Goal: Find specific page/section: Find specific page/section

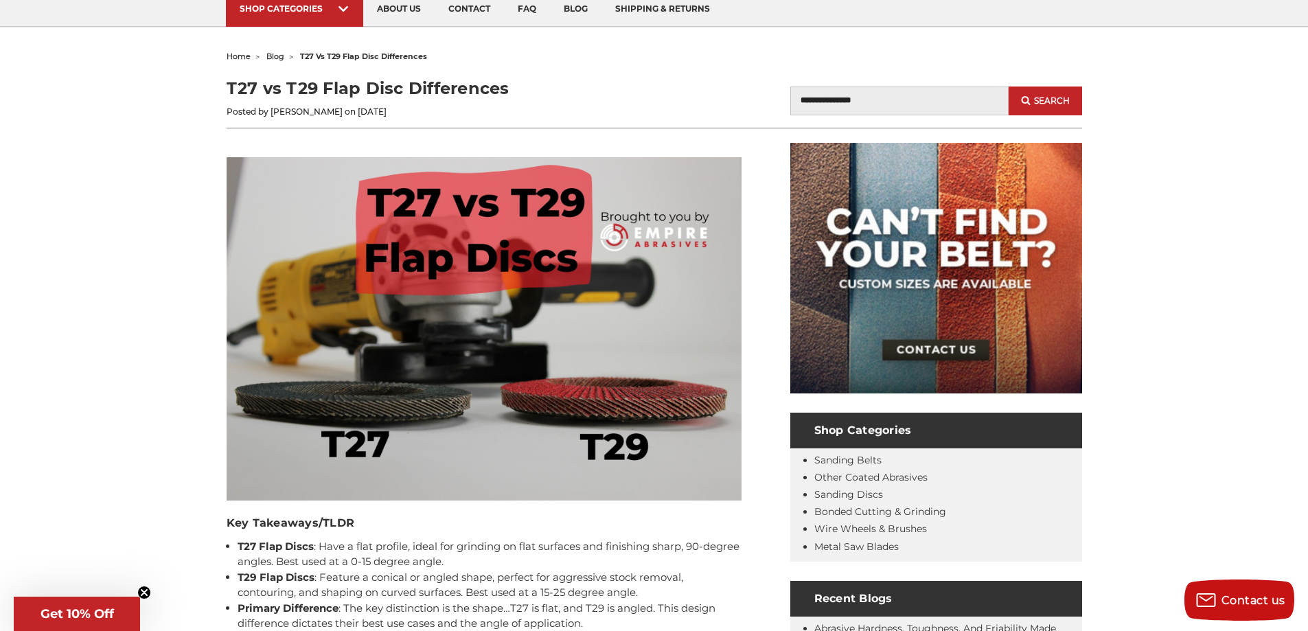
scroll to position [115, 0]
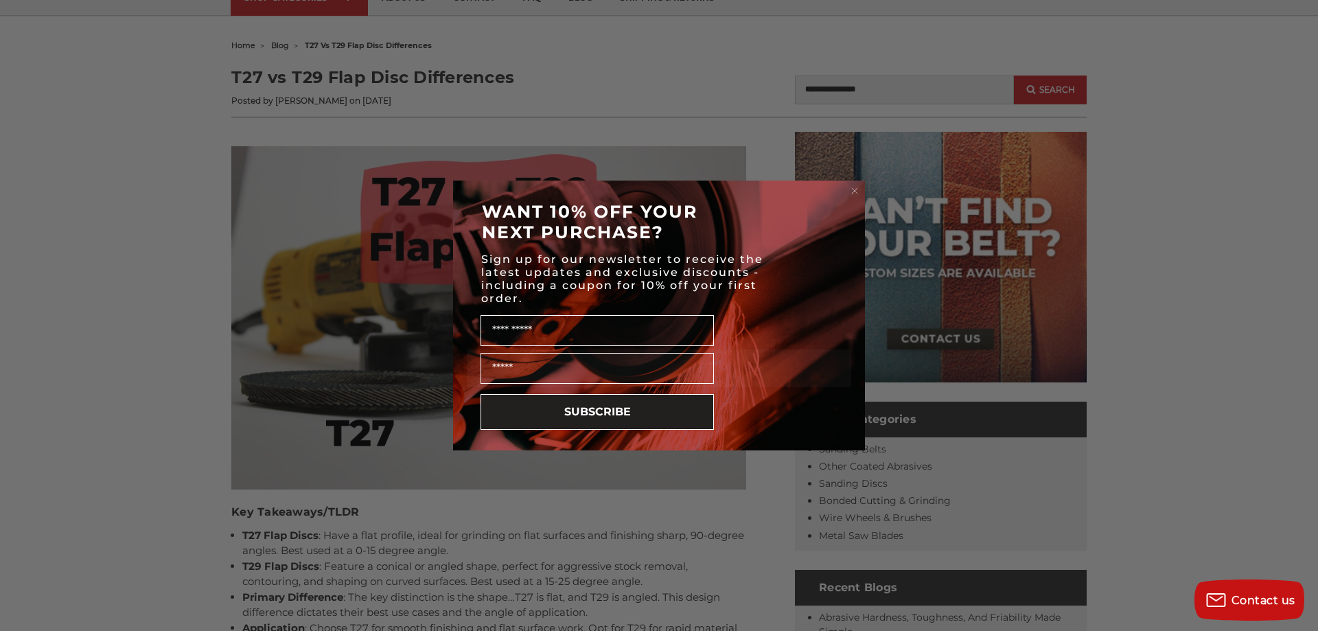
click at [851, 191] on circle "Close dialog" at bounding box center [855, 191] width 13 height 13
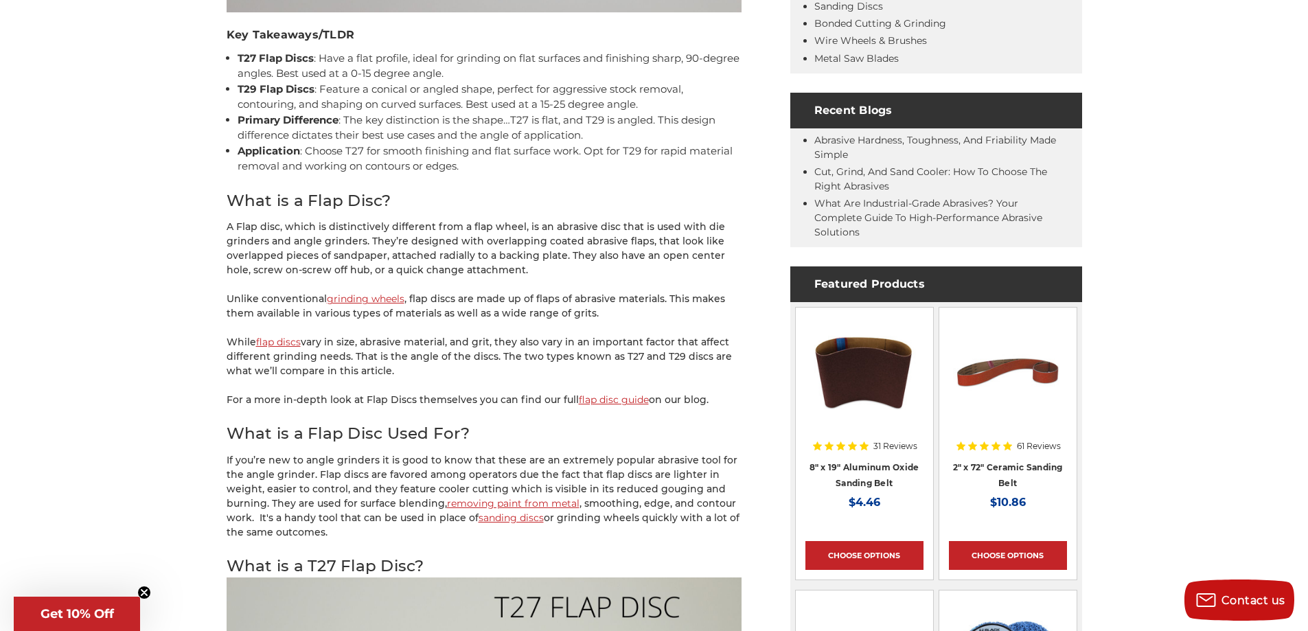
scroll to position [618, 0]
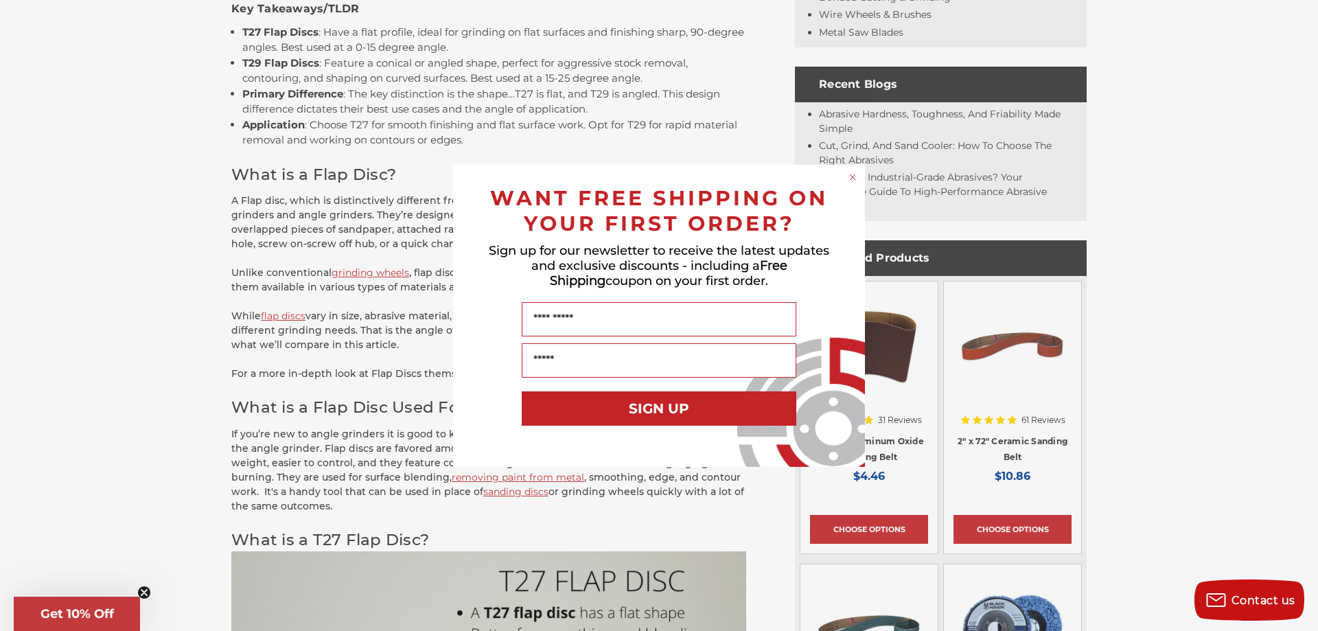
click at [851, 179] on icon "Close dialog" at bounding box center [852, 176] width 5 height 5
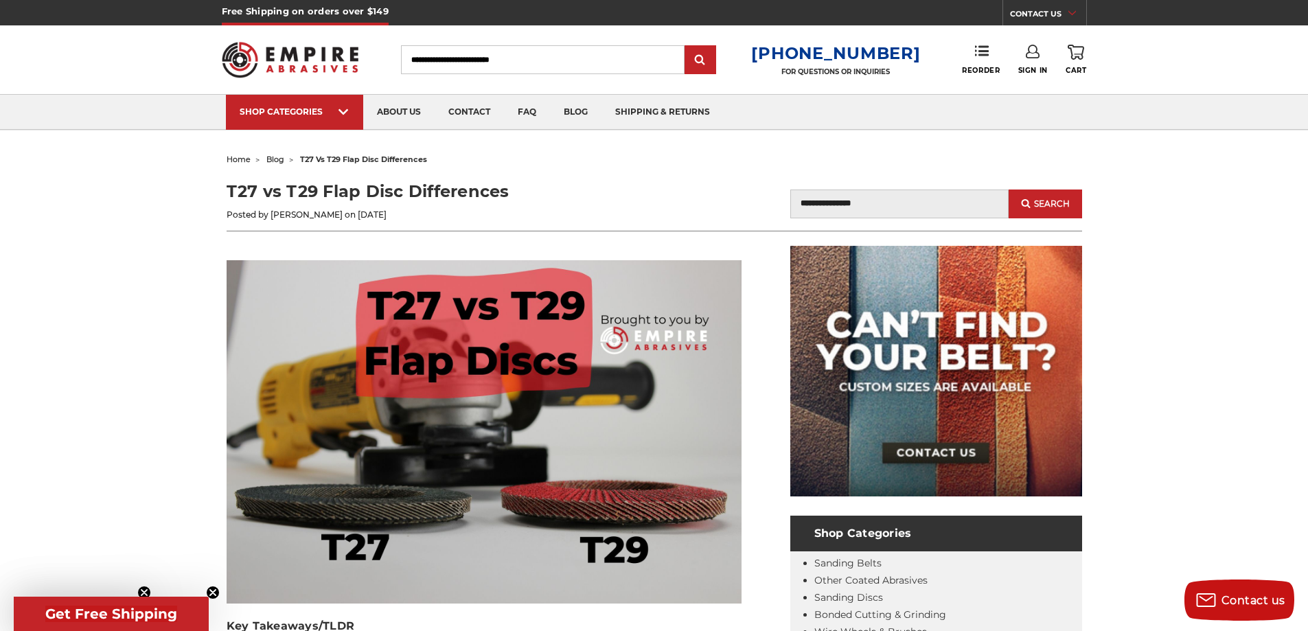
scroll to position [0, 0]
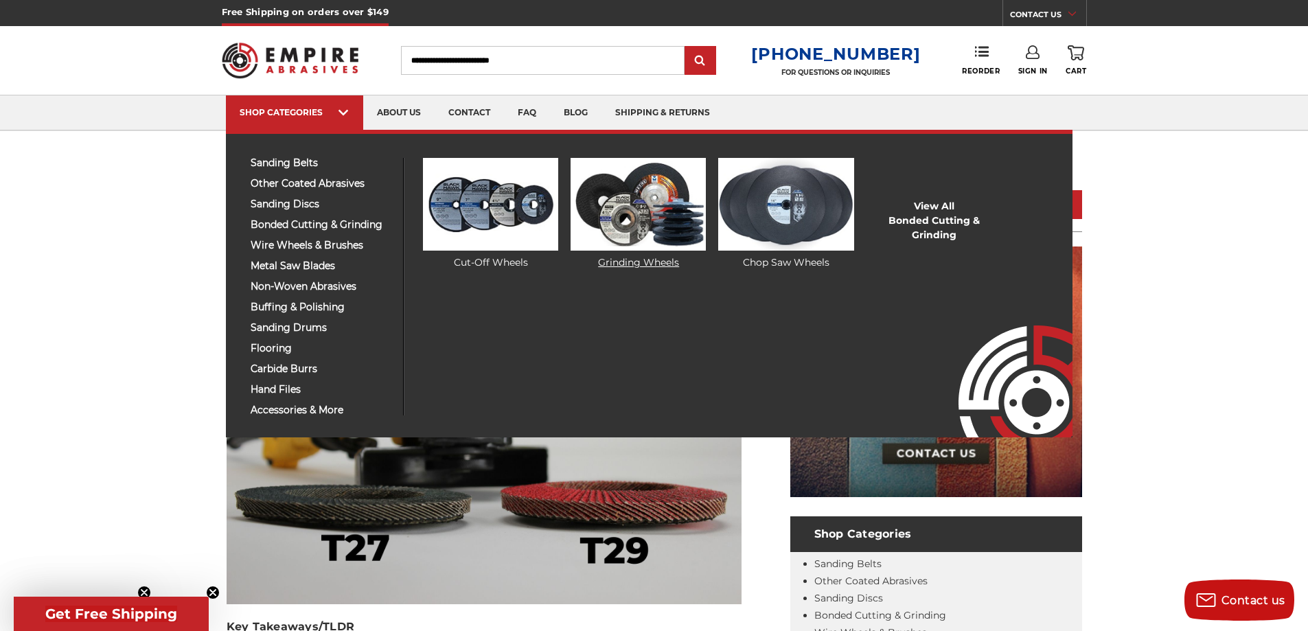
click at [651, 226] on img at bounding box center [638, 204] width 135 height 93
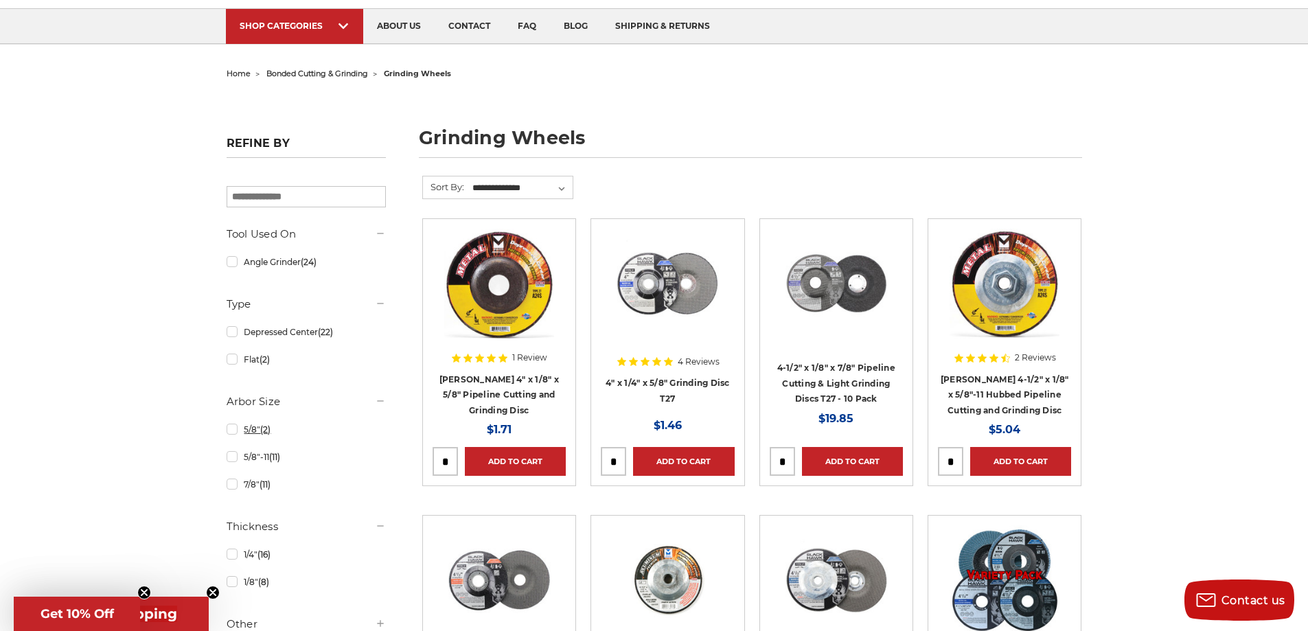
scroll to position [91, 0]
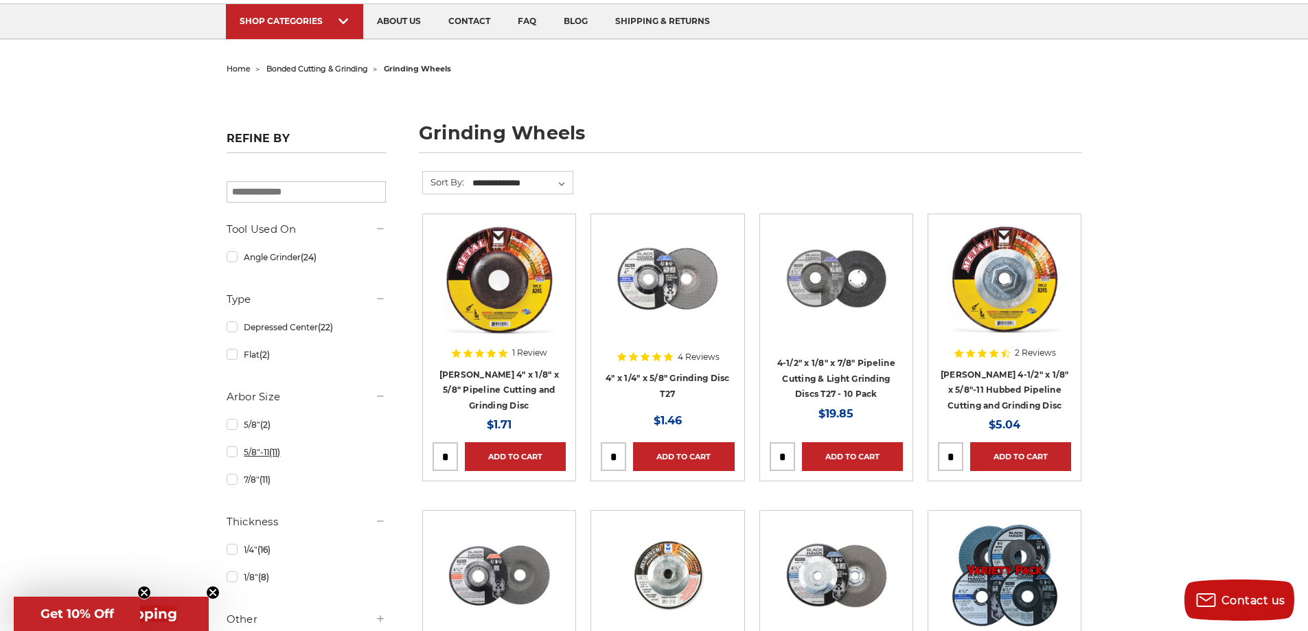
click at [233, 454] on link "5/8"-11 (11)" at bounding box center [306, 452] width 159 height 24
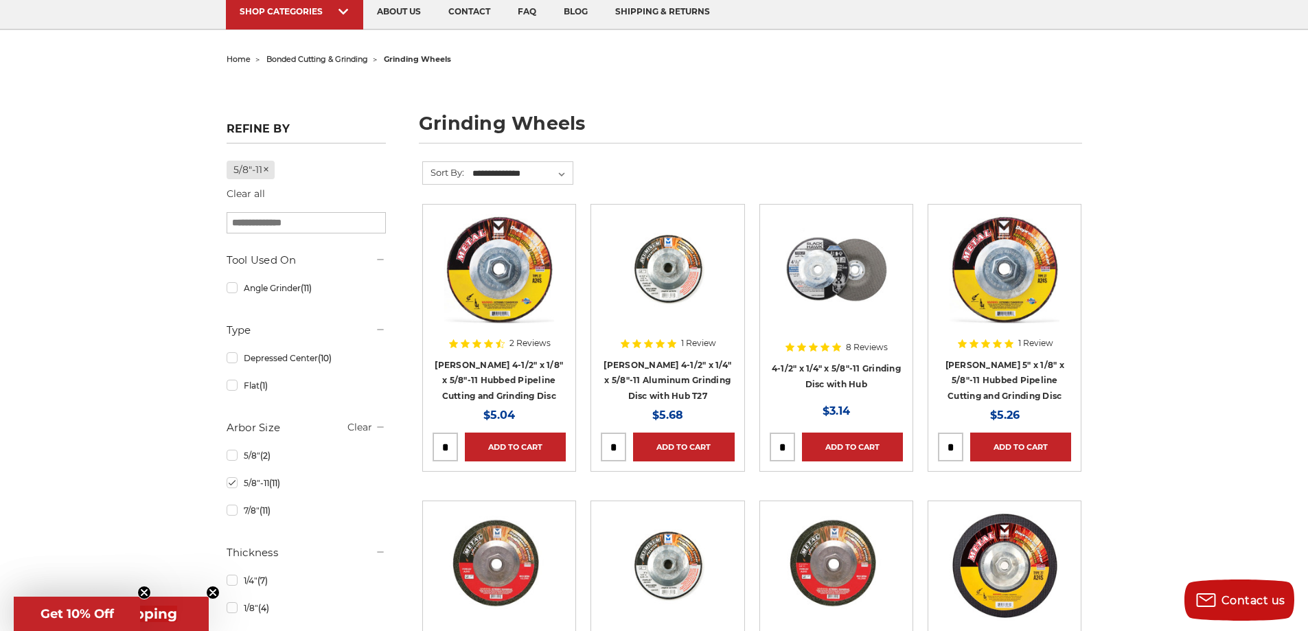
scroll to position [115, 0]
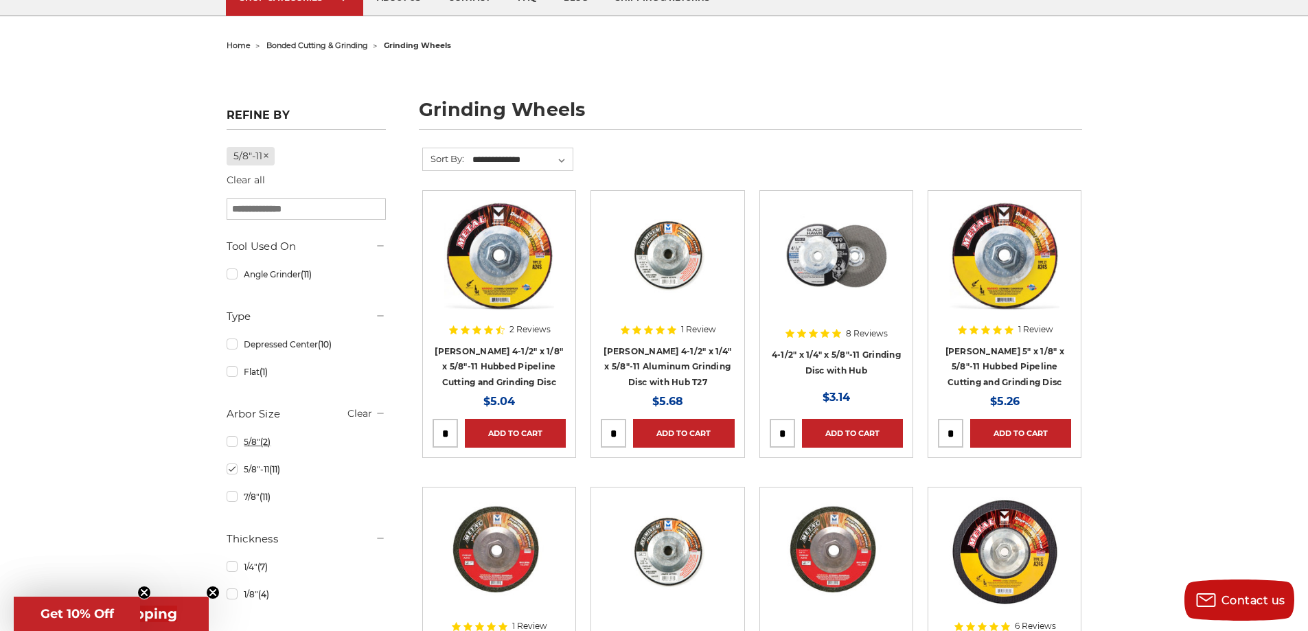
click at [233, 440] on link "5/8" (2)" at bounding box center [306, 442] width 159 height 24
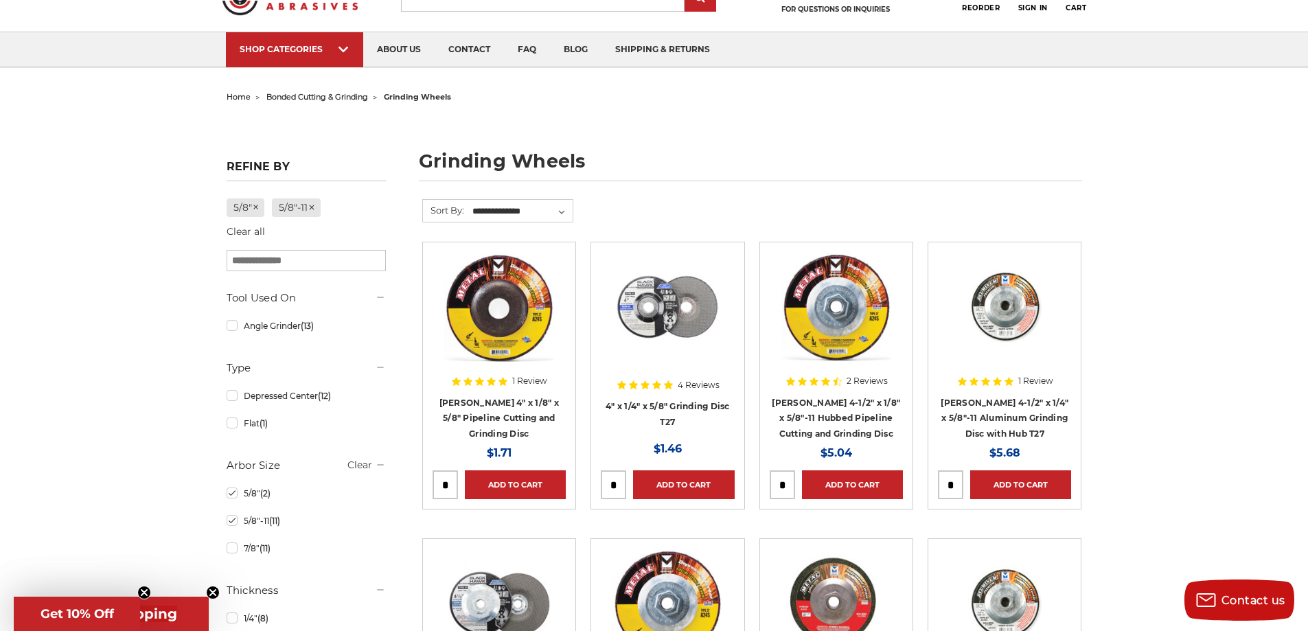
scroll to position [69, 0]
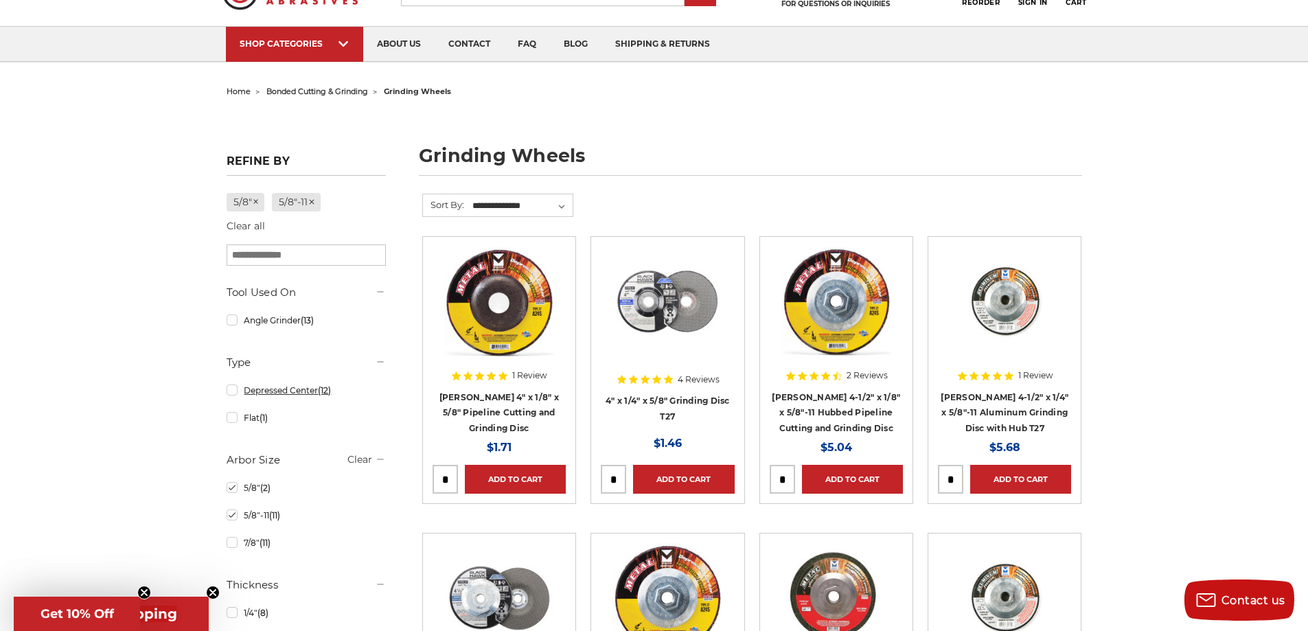
click at [235, 391] on link "Depressed Center (12)" at bounding box center [306, 390] width 159 height 24
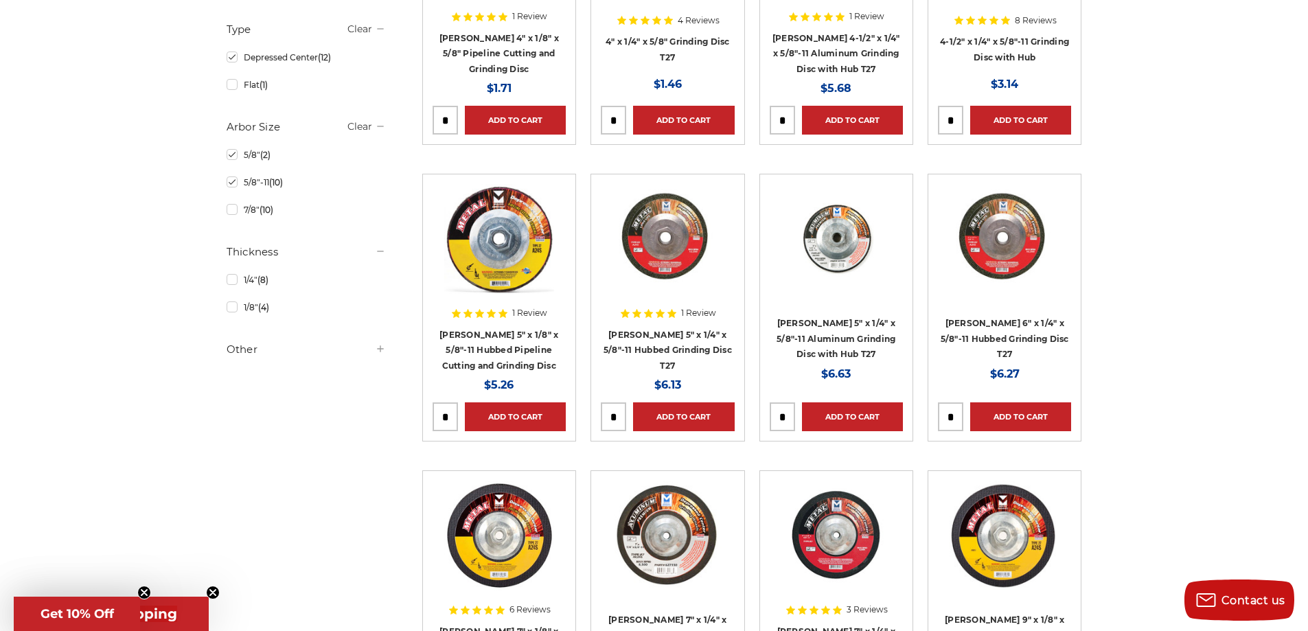
scroll to position [412, 0]
